Goal: Task Accomplishment & Management: Use online tool/utility

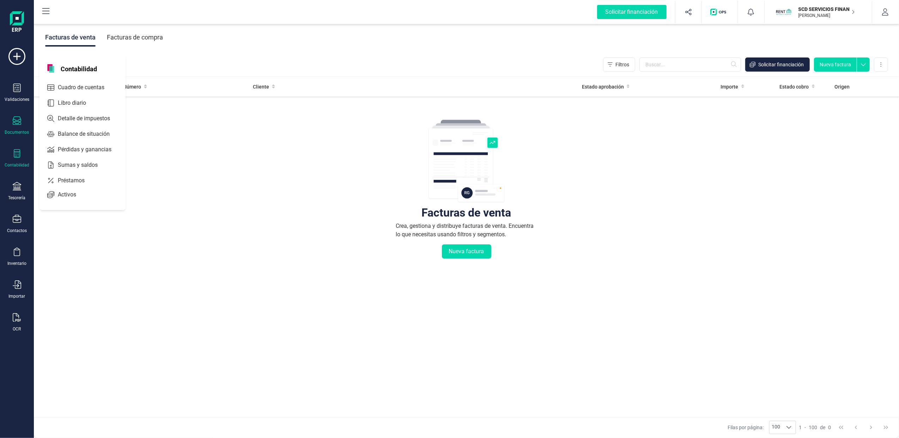
click at [16, 157] on div at bounding box center [17, 154] width 8 height 10
click at [13, 156] on icon at bounding box center [17, 153] width 8 height 8
click at [12, 119] on div "Documentos" at bounding box center [17, 125] width 28 height 19
click at [75, 98] on span "Facturas" at bounding box center [72, 101] width 37 height 8
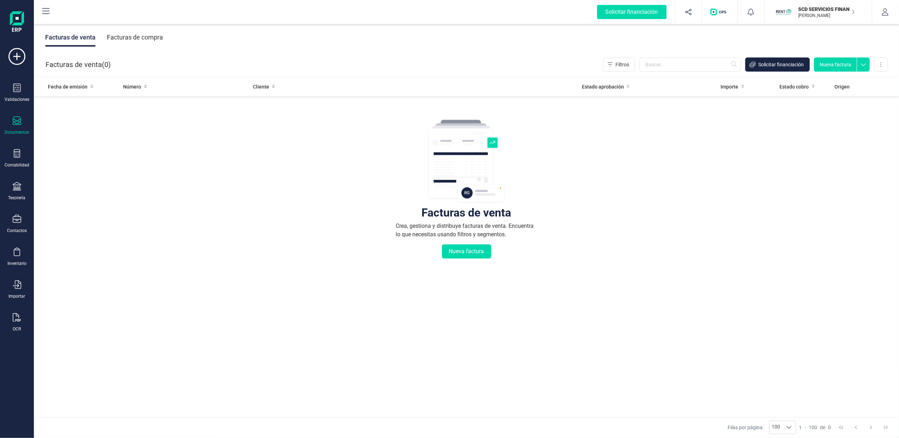
click at [142, 39] on div "Facturas de compra" at bounding box center [135, 37] width 56 height 18
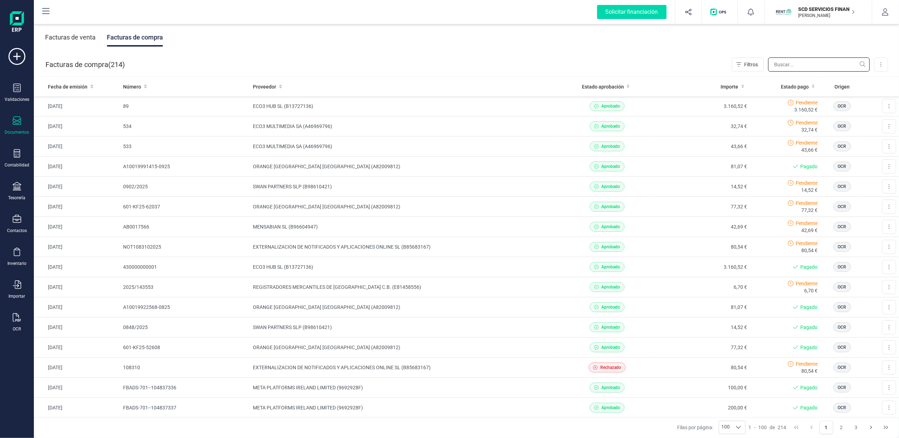
click at [813, 66] on input "text" at bounding box center [819, 64] width 102 height 14
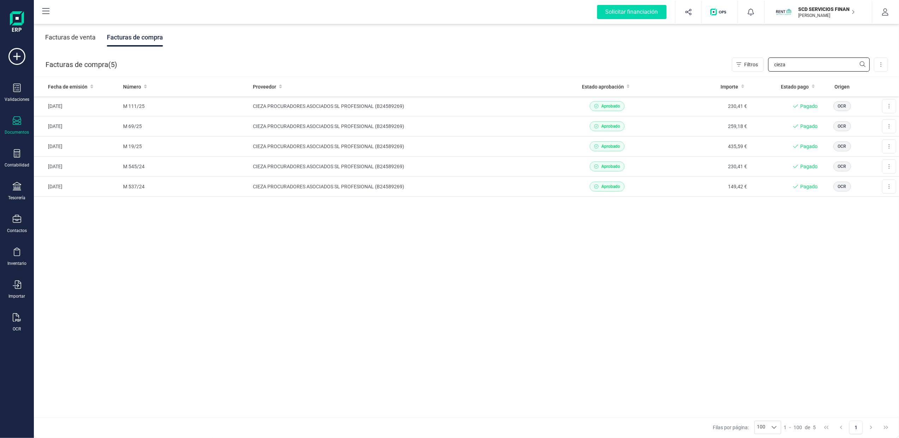
type input "cieza"
drag, startPoint x: 793, startPoint y: 63, endPoint x: 725, endPoint y: 54, distance: 69.1
click at [725, 54] on div "Facturas de compra ( 5 ) Filtros cieza Importar Carga masiva (Excel) Factura el…" at bounding box center [466, 65] width 865 height 24
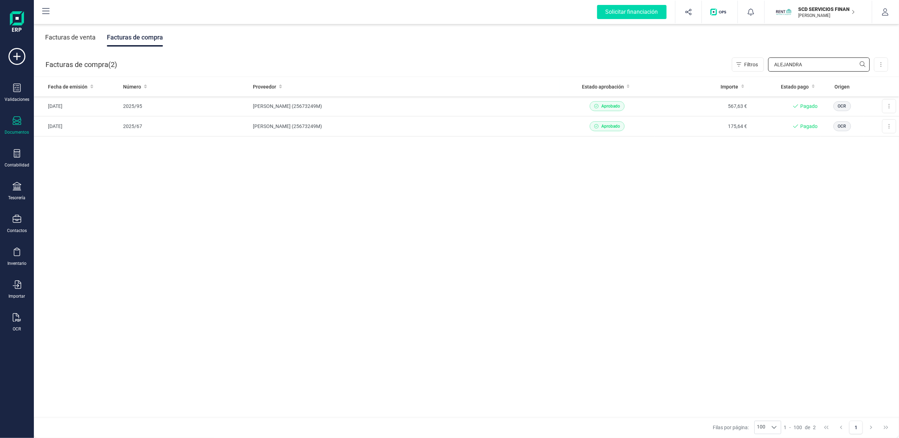
type input "ALEJANDRA"
drag, startPoint x: 827, startPoint y: 61, endPoint x: 822, endPoint y: 37, distance: 24.1
click at [727, 55] on div "Facturas de compra ( 2 ) Filtros ALEJANDRA Importar Carga masiva (Excel) Factur…" at bounding box center [466, 65] width 865 height 24
click at [837, 6] on p "SCD SERVICIOS FINANCIEROS SL" at bounding box center [827, 9] width 56 height 7
click at [773, 86] on div "FINANEDI, S.L." at bounding box center [814, 87] width 113 height 8
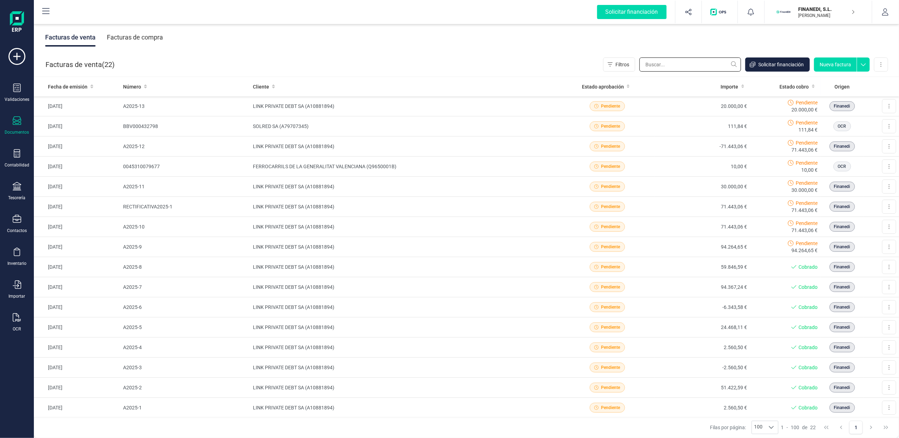
click at [660, 62] on input "text" at bounding box center [691, 64] width 102 height 14
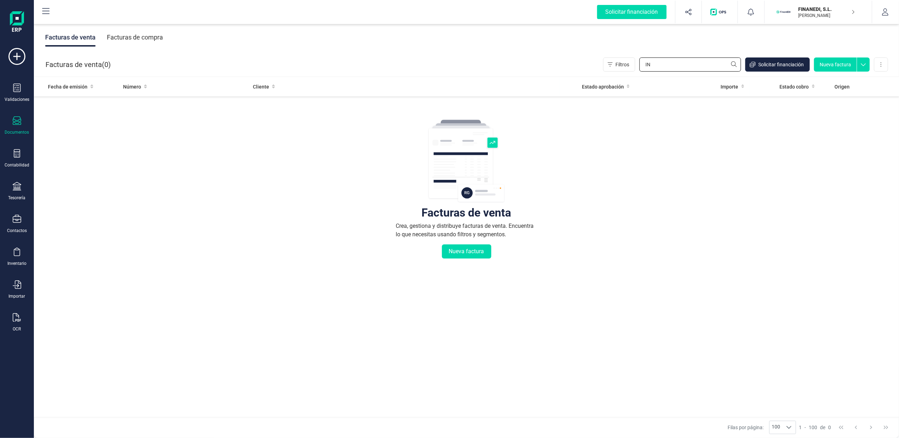
type input "I"
type input "S"
type input "ALVAREZ"
drag, startPoint x: 153, startPoint y: 38, endPoint x: 169, endPoint y: 34, distance: 16.8
click at [155, 37] on div "Facturas de compra" at bounding box center [135, 37] width 56 height 18
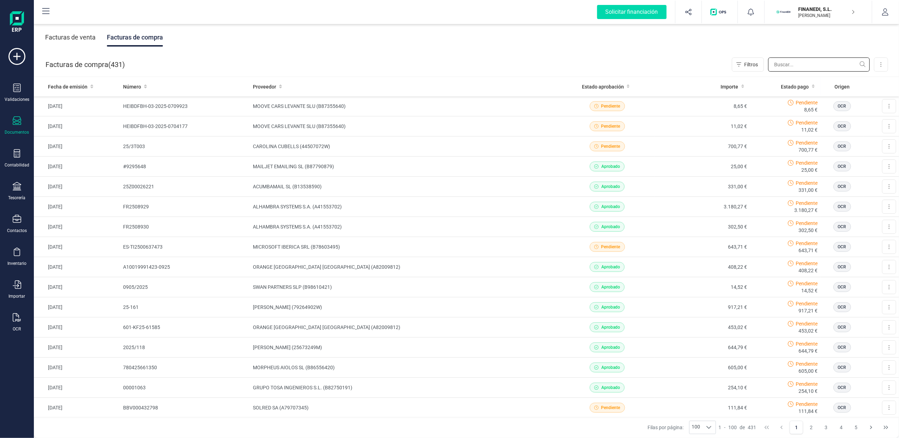
click at [795, 63] on input "text" at bounding box center [819, 64] width 102 height 14
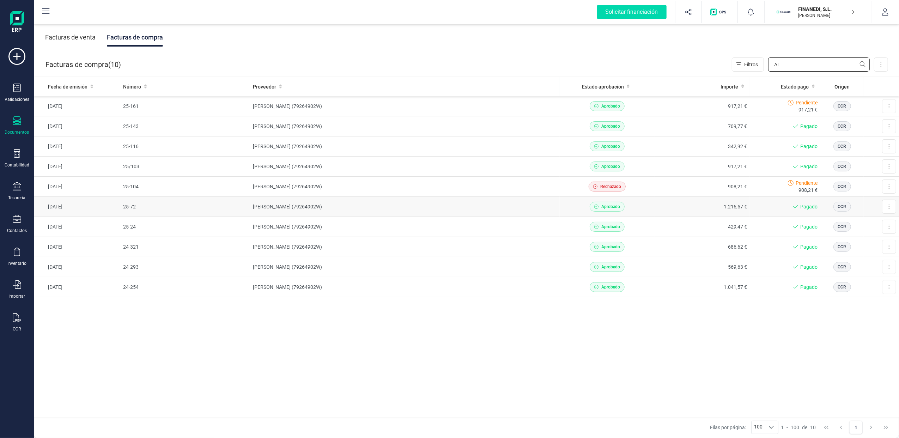
type input "A"
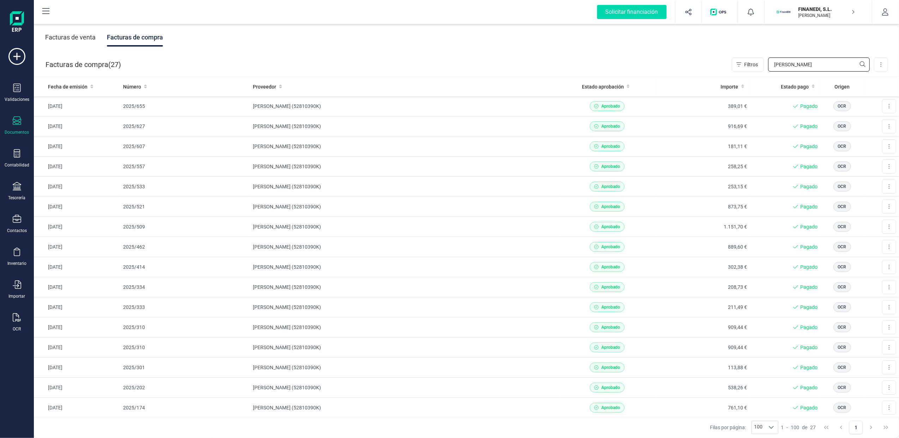
type input "NAVARRO"
drag, startPoint x: 770, startPoint y: 63, endPoint x: 714, endPoint y: 54, distance: 56.9
click at [714, 54] on div "Facturas de compra ( 27 ) Filtros NAVARRO Importar Carga masiva (Excel) Factura…" at bounding box center [466, 65] width 865 height 24
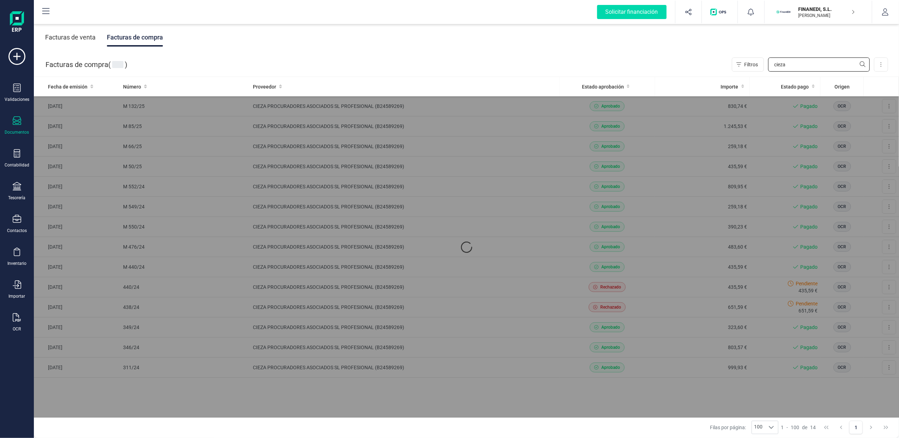
type input "cieza"
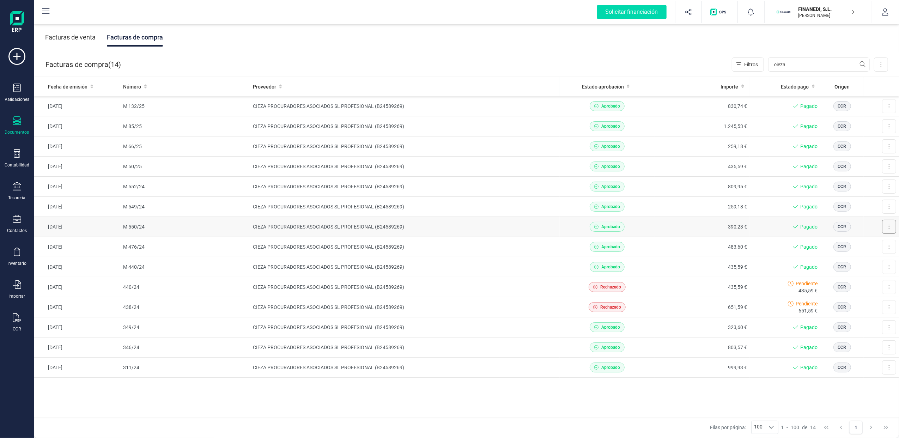
drag, startPoint x: 892, startPoint y: 228, endPoint x: 885, endPoint y: 228, distance: 6.3
click at [892, 228] on button at bounding box center [889, 227] width 14 height 14
click at [853, 243] on span "Descargar documento" at bounding box center [866, 244] width 49 height 7
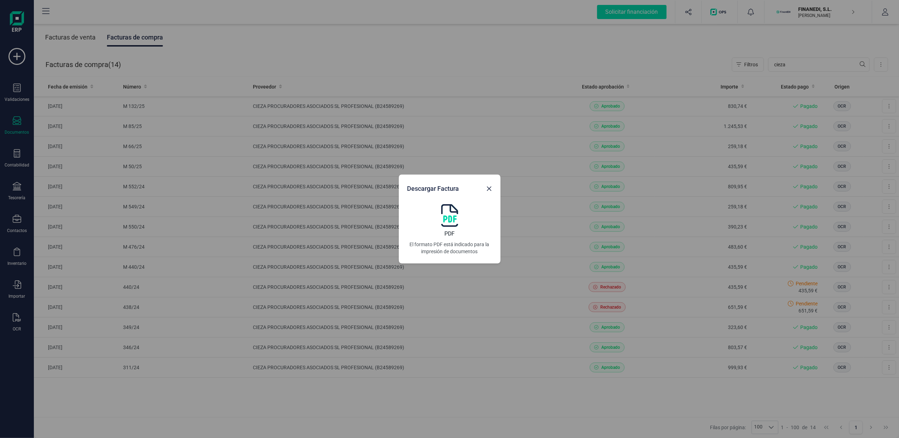
click at [446, 222] on img at bounding box center [449, 215] width 17 height 23
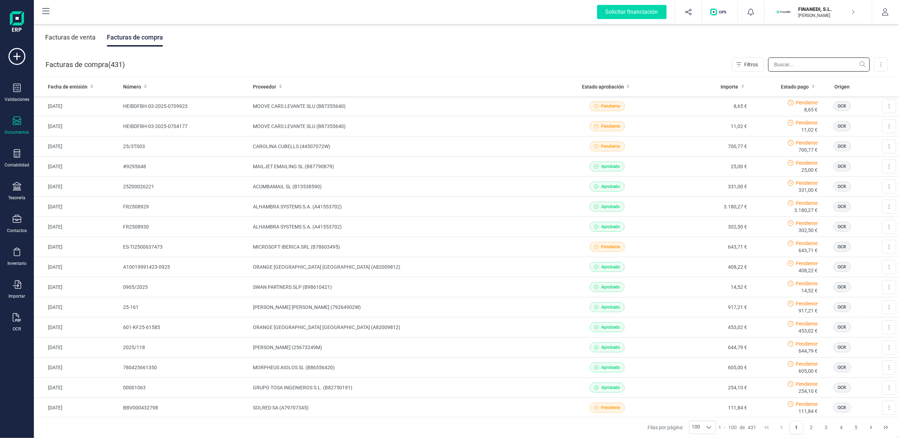
click at [785, 65] on input "text" at bounding box center [819, 64] width 102 height 14
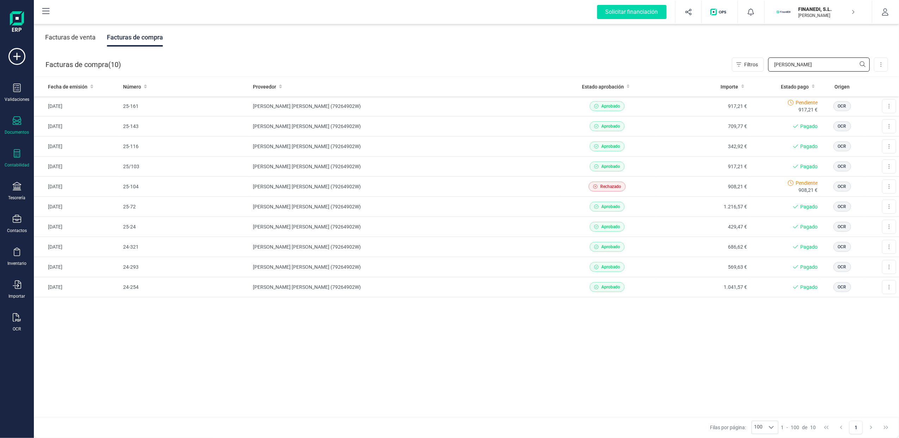
type input "[PERSON_NAME]"
drag, startPoint x: 820, startPoint y: 62, endPoint x: 701, endPoint y: 55, distance: 119.4
click at [701, 55] on div "Facturas de compra ( 10 ) Filtros [PERSON_NAME] Importar Carga masiva (Excel) F…" at bounding box center [466, 65] width 865 height 24
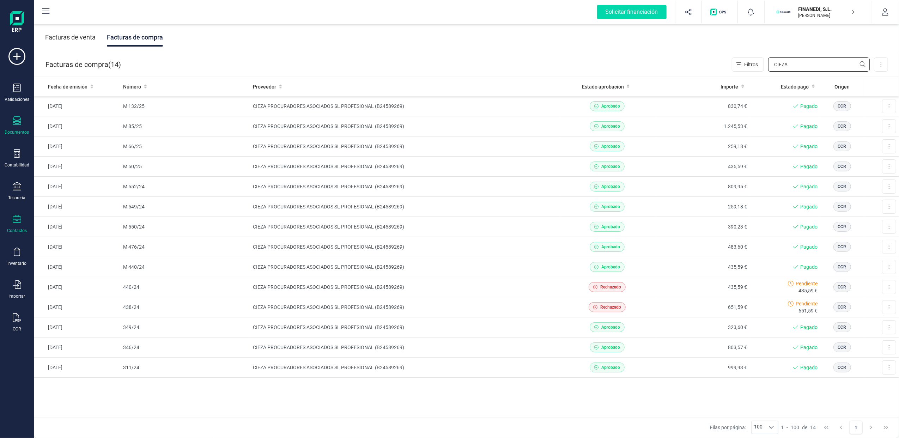
type input "CIEZA"
drag, startPoint x: 14, startPoint y: 92, endPoint x: 33, endPoint y: 92, distance: 18.3
click at [15, 92] on div at bounding box center [17, 89] width 8 height 10
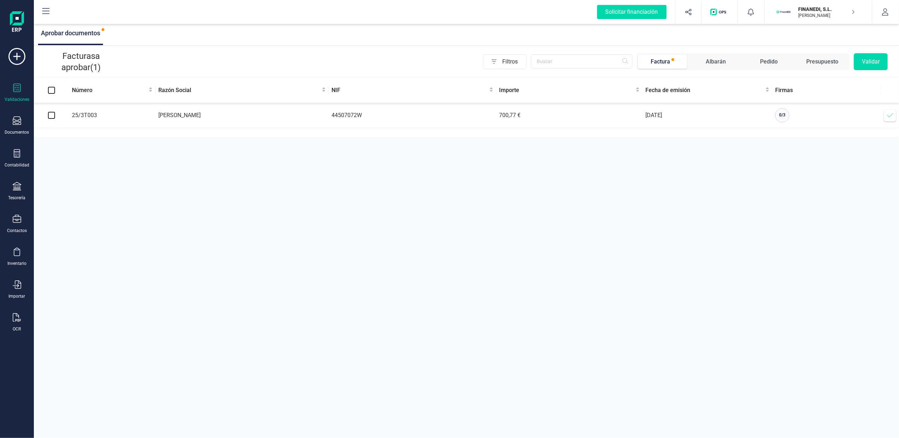
drag, startPoint x: 54, startPoint y: 115, endPoint x: 109, endPoint y: 116, distance: 55.0
click at [55, 115] on td at bounding box center [51, 115] width 35 height 25
click at [50, 117] on input "checkbox" at bounding box center [51, 115] width 7 height 7
checkbox input "true"
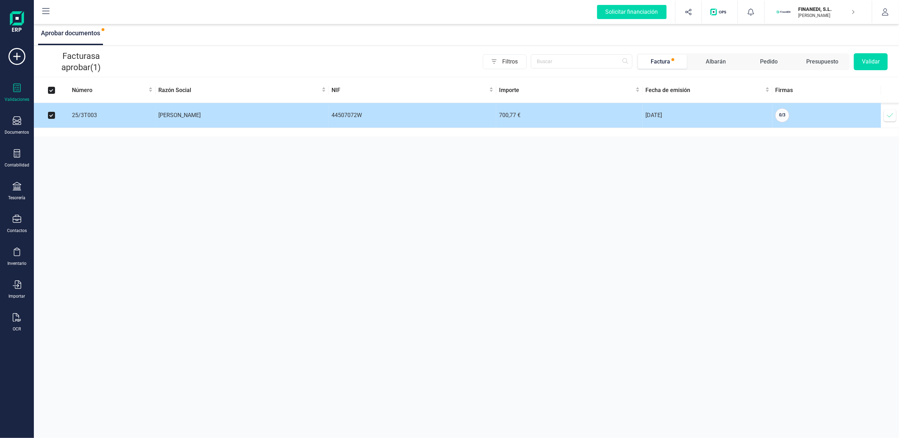
click at [888, 115] on icon at bounding box center [890, 115] width 7 height 7
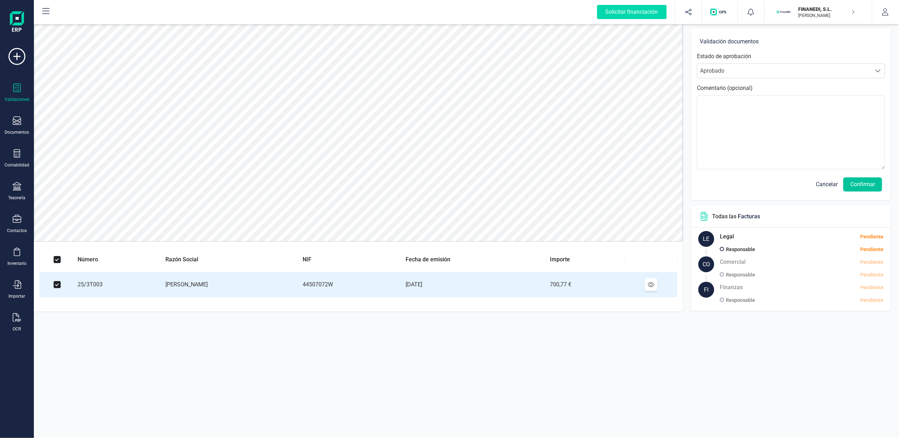
drag, startPoint x: 870, startPoint y: 183, endPoint x: 854, endPoint y: 182, distance: 15.5
click at [870, 182] on button "Confirmar" at bounding box center [862, 184] width 39 height 14
click at [866, 184] on button "Confirmar" at bounding box center [862, 184] width 39 height 14
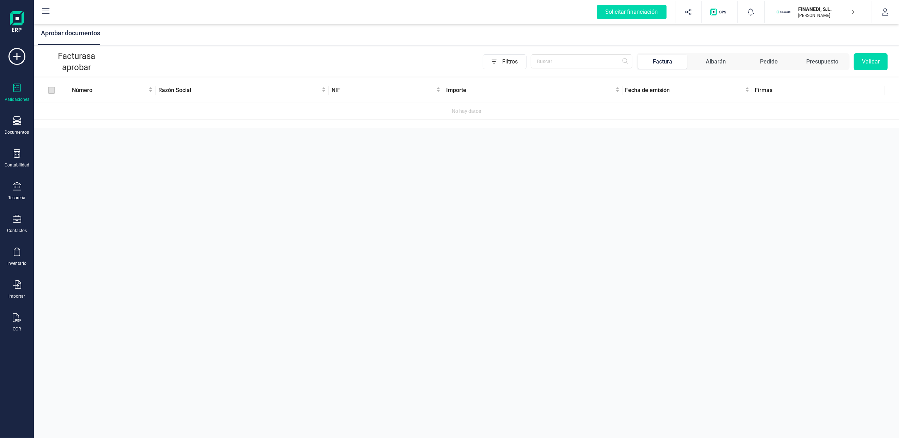
click at [851, 12] on div "FINANEDI, [PERSON_NAME] [PERSON_NAME] BENET" at bounding box center [824, 12] width 62 height 16
click at [781, 105] on div "SCD SERVICIOS FINANCIEROS SL" at bounding box center [814, 105] width 113 height 8
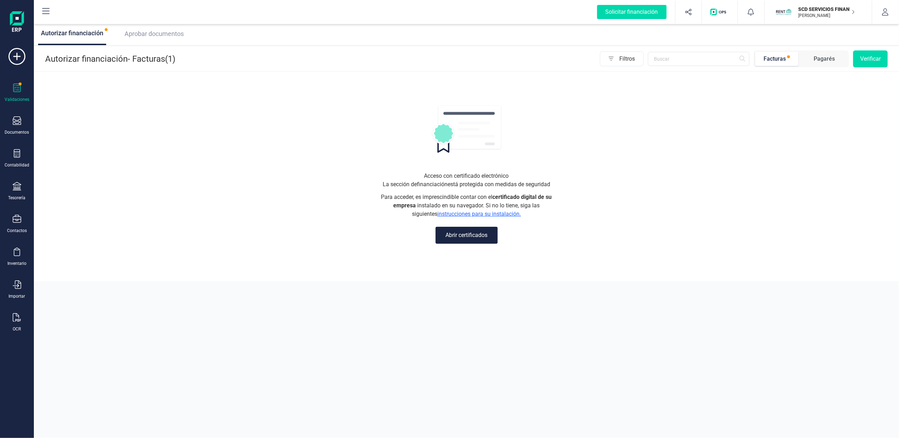
click at [175, 31] on span "Aprobar documentos" at bounding box center [154, 33] width 59 height 7
